Goal: Information Seeking & Learning: Find specific page/section

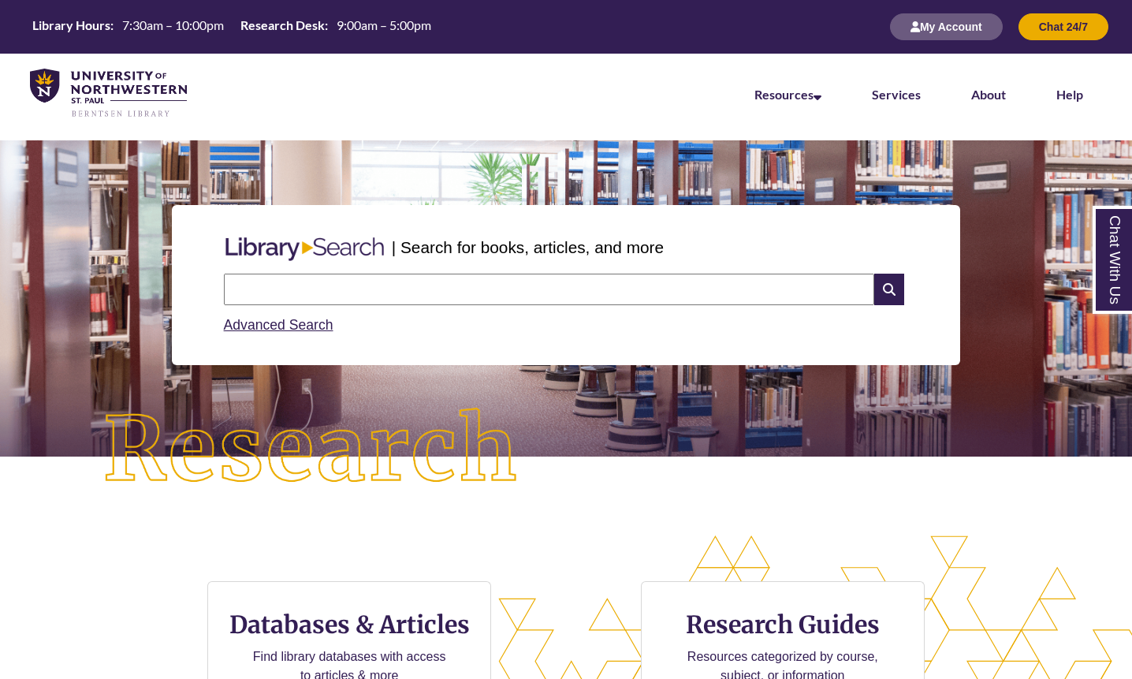
click at [356, 299] on input "text" at bounding box center [549, 289] width 650 height 32
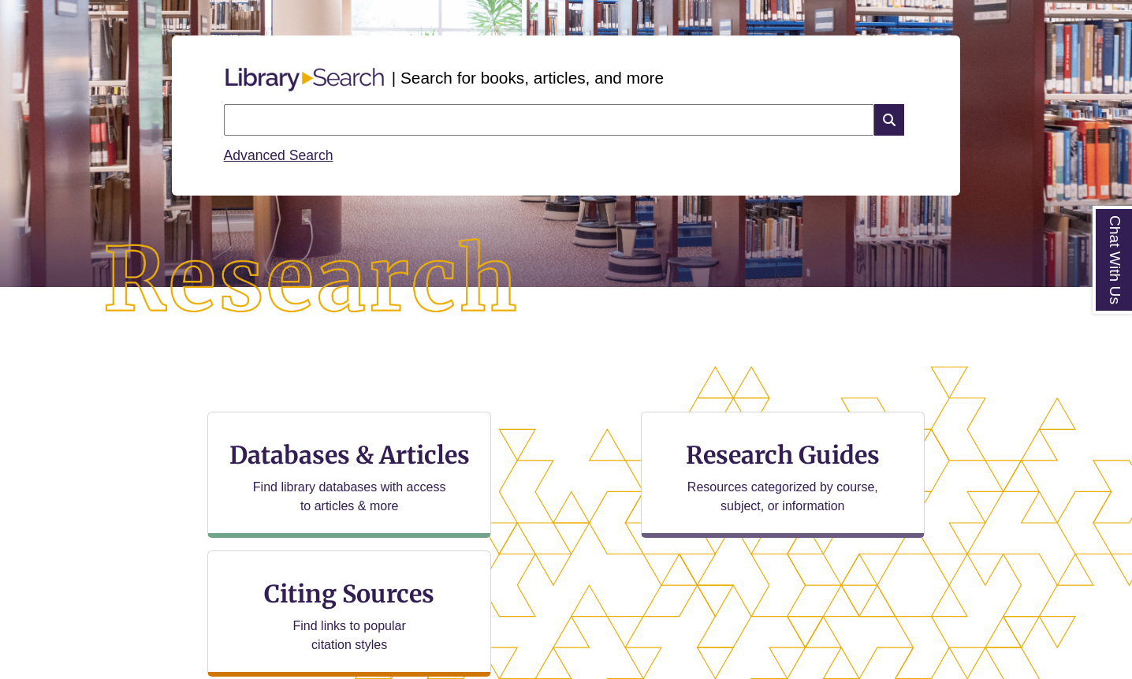
scroll to position [333, 1132]
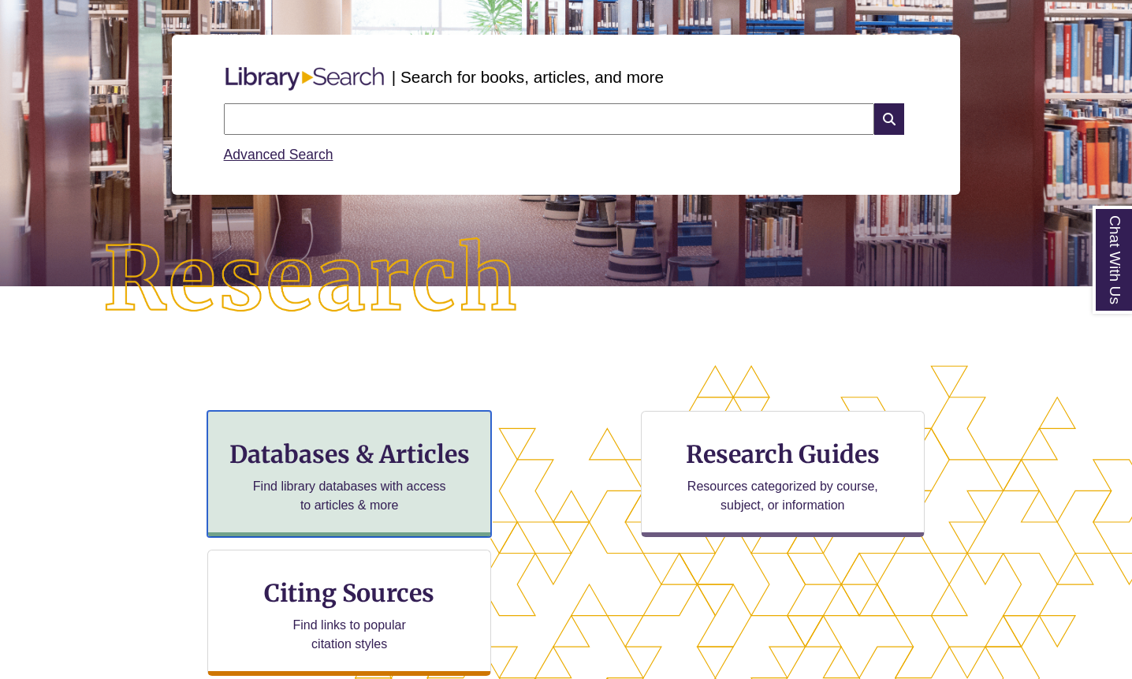
click at [354, 447] on h3 "Databases & Articles" at bounding box center [349, 454] width 257 height 30
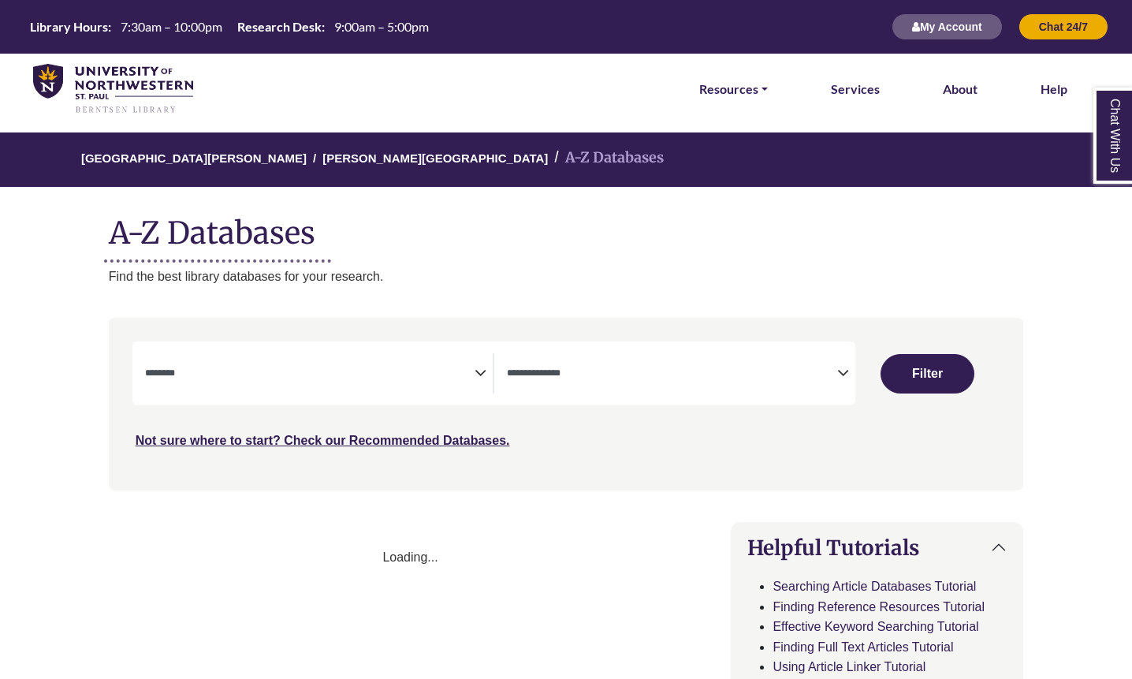
select select "Database Subject Filter"
select select "Database Types Filter"
select select "Database Subject Filter"
select select "Database Types Filter"
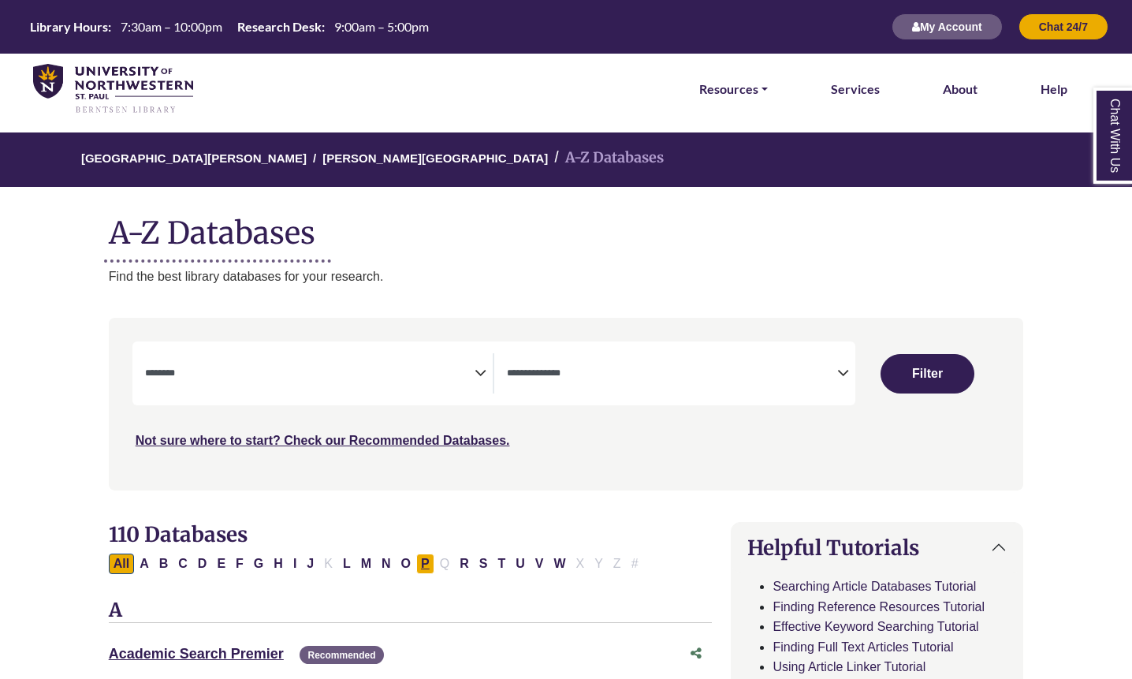
click at [423, 569] on button "P" at bounding box center [425, 563] width 18 height 20
select select "Database Subject Filter"
select select "Database Types Filter"
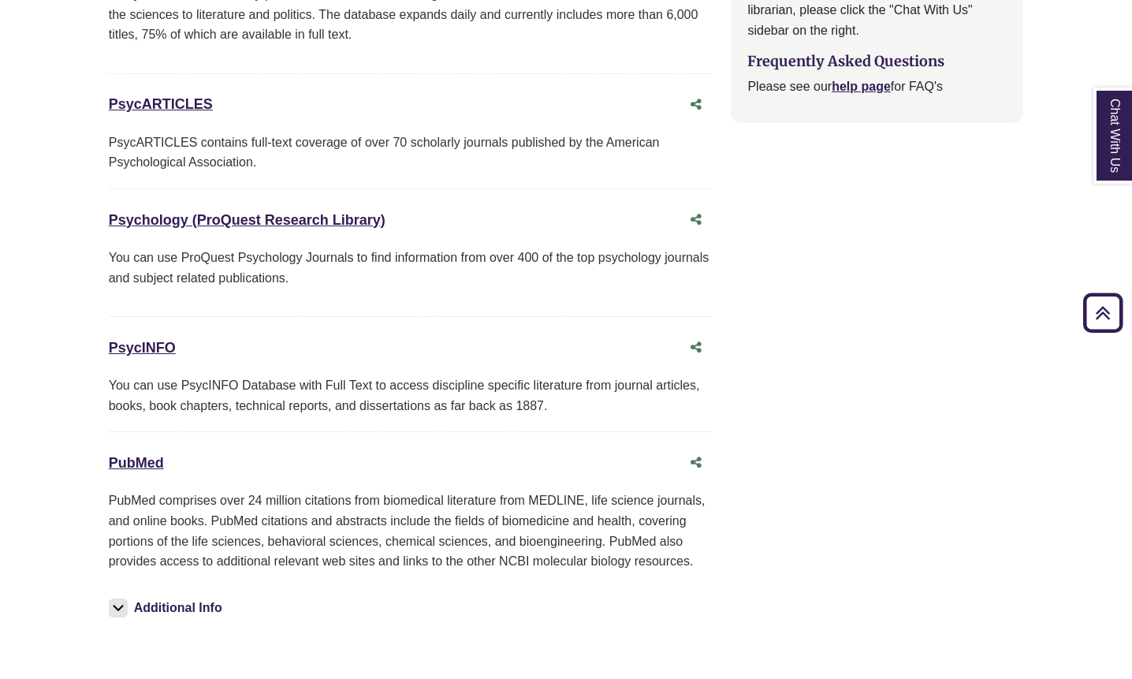
scroll to position [1994, 0]
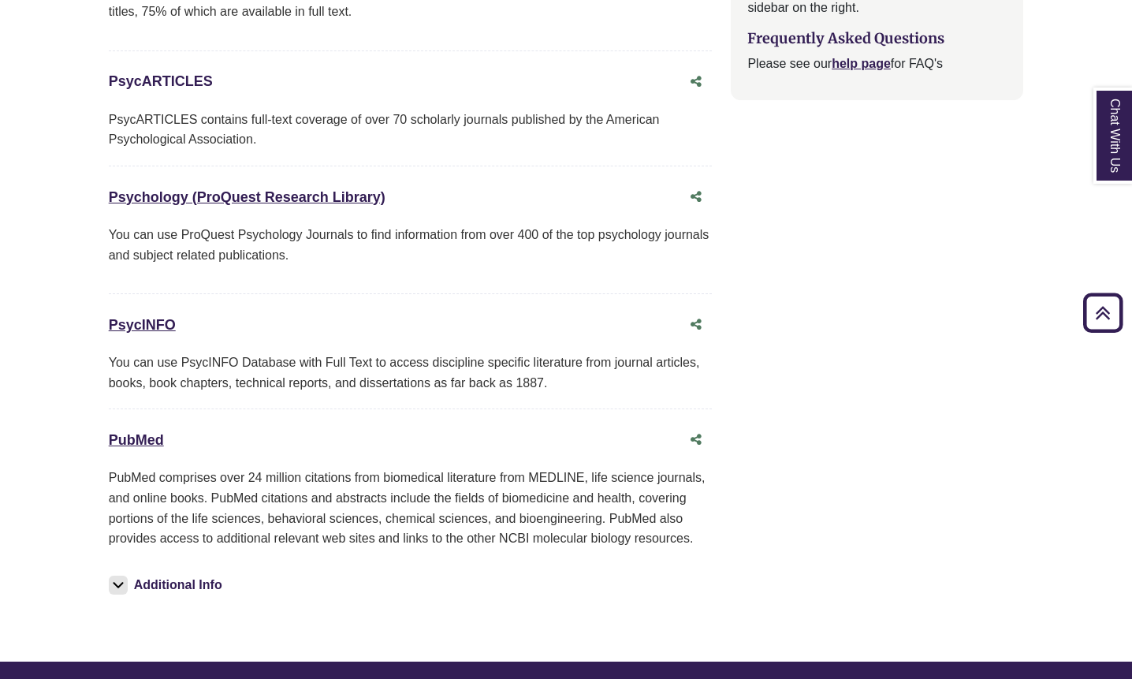
click at [159, 84] on link "PsycARTICLES This link opens in a new window" at bounding box center [161, 81] width 104 height 16
